Goal: Transaction & Acquisition: Purchase product/service

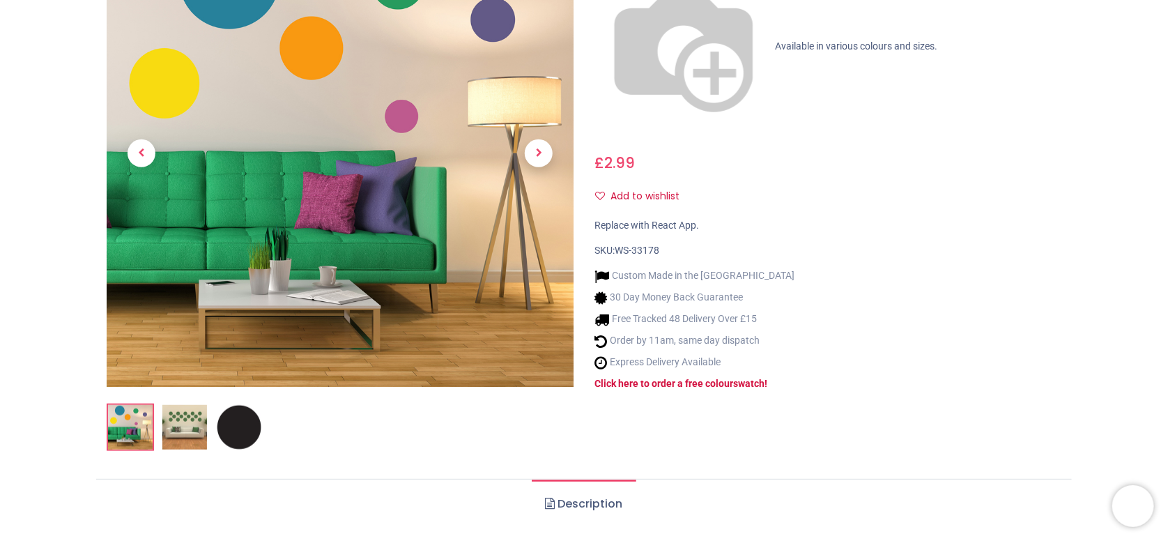
scroll to position [521, 0]
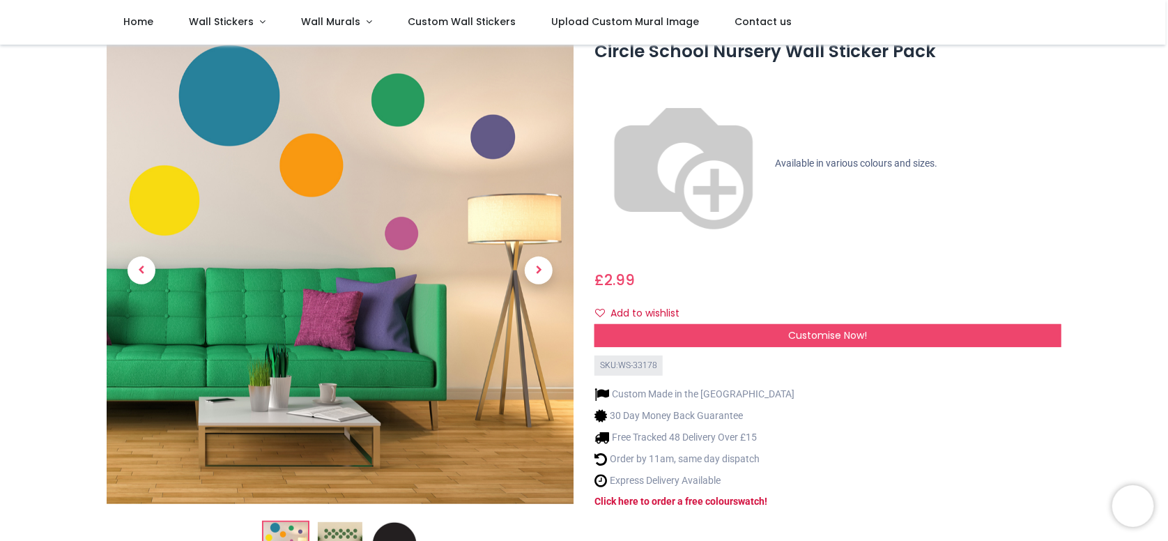
scroll to position [44, 0]
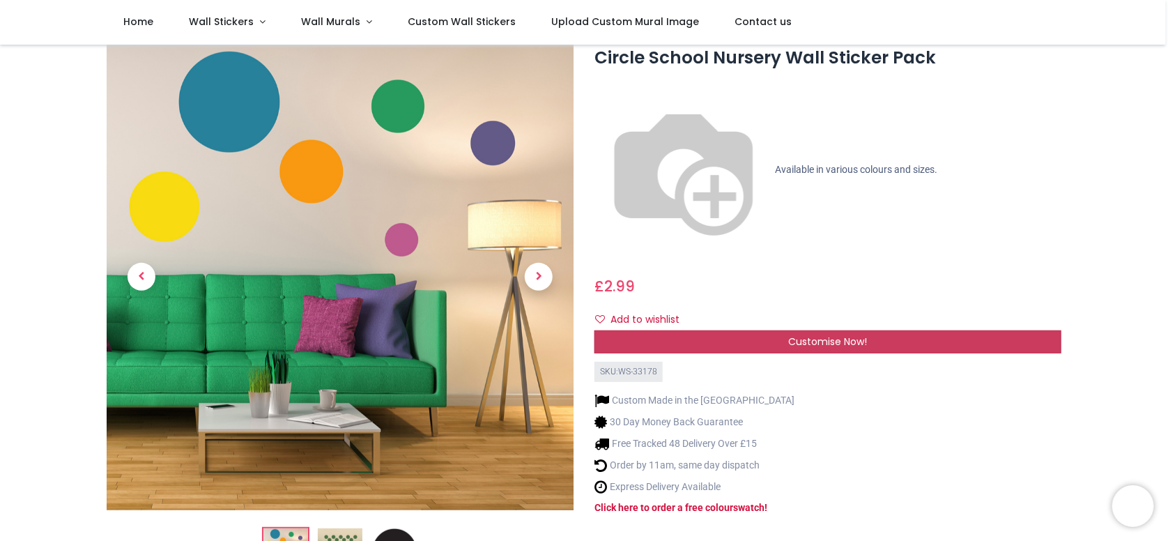
click at [842, 335] on span "Customise Now!" at bounding box center [827, 342] width 79 height 14
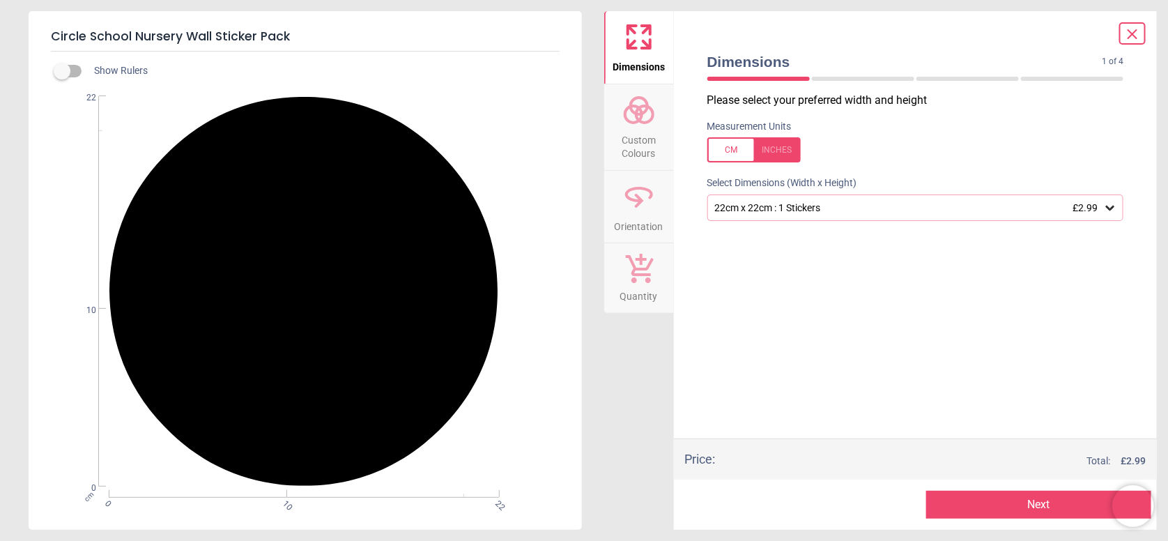
click at [801, 203] on div "22cm x 22cm : 1 Stickers £2.99" at bounding box center [909, 208] width 390 height 12
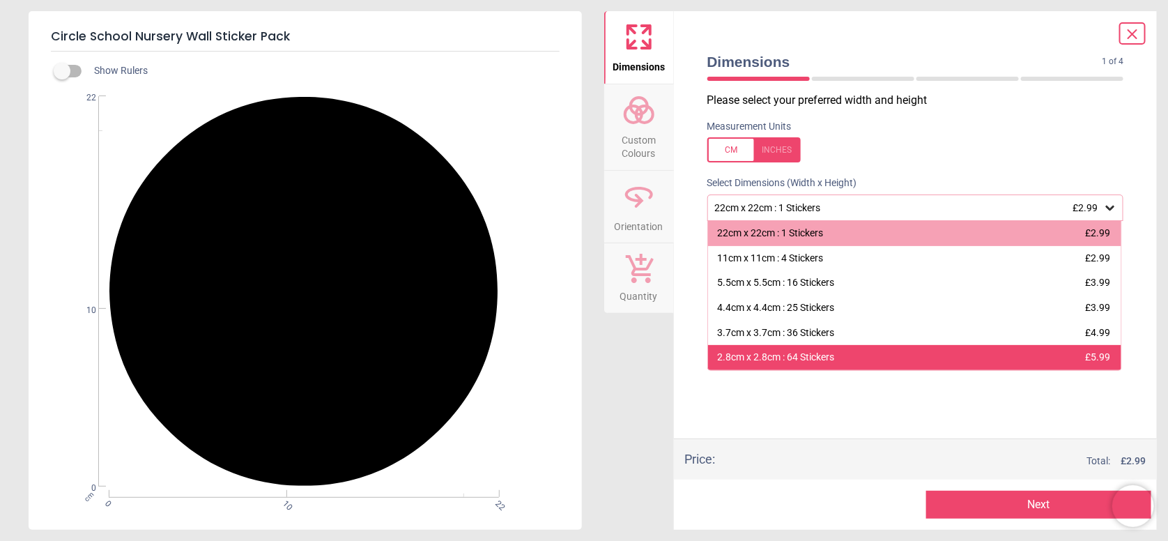
click at [817, 364] on div "2.8cm x 2.8cm : 64 Stickers" at bounding box center [776, 358] width 117 height 14
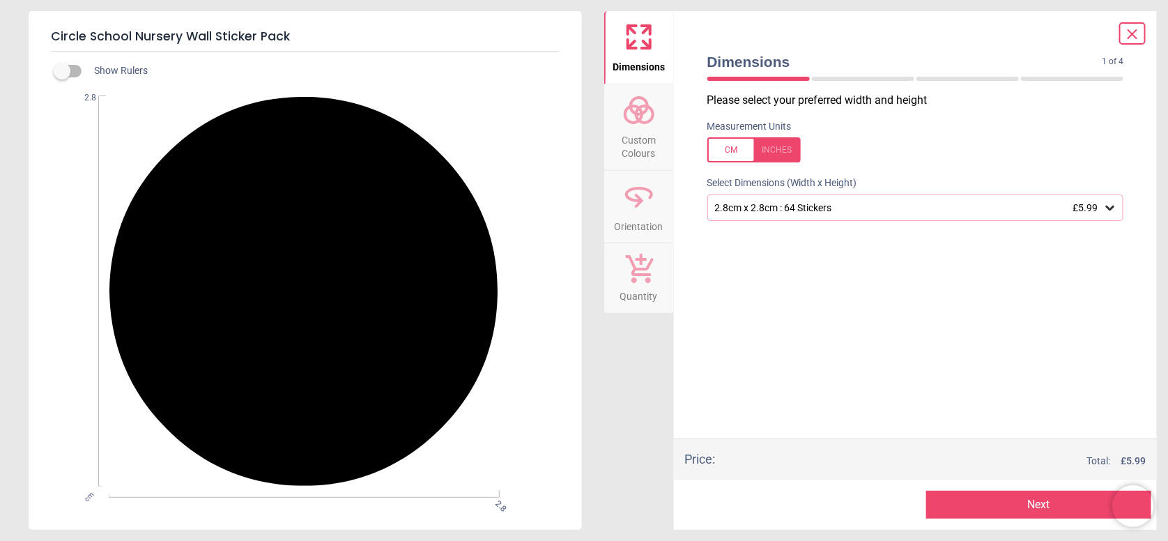
click at [736, 150] on div at bounding box center [753, 149] width 93 height 25
click at [732, 148] on div at bounding box center [753, 149] width 93 height 25
click at [767, 155] on div at bounding box center [753, 149] width 93 height 25
click at [796, 212] on div "1.1" x 1.1" (0ft 1" x 0ft 1") : 64 Stickers £5.99" at bounding box center [909, 208] width 390 height 12
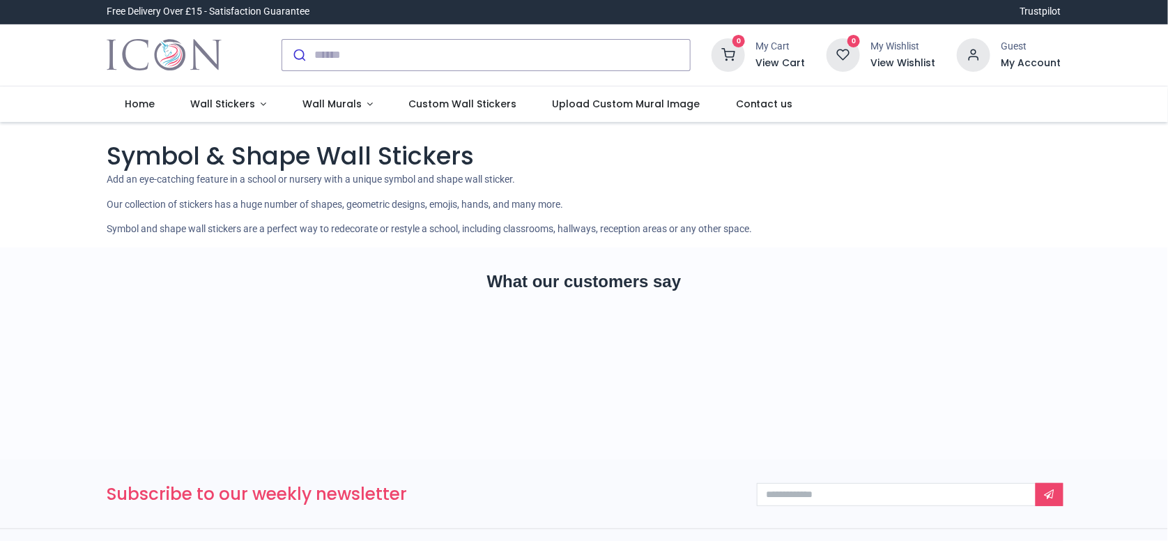
scroll to position [247, 0]
